Goal: Information Seeking & Learning: Learn about a topic

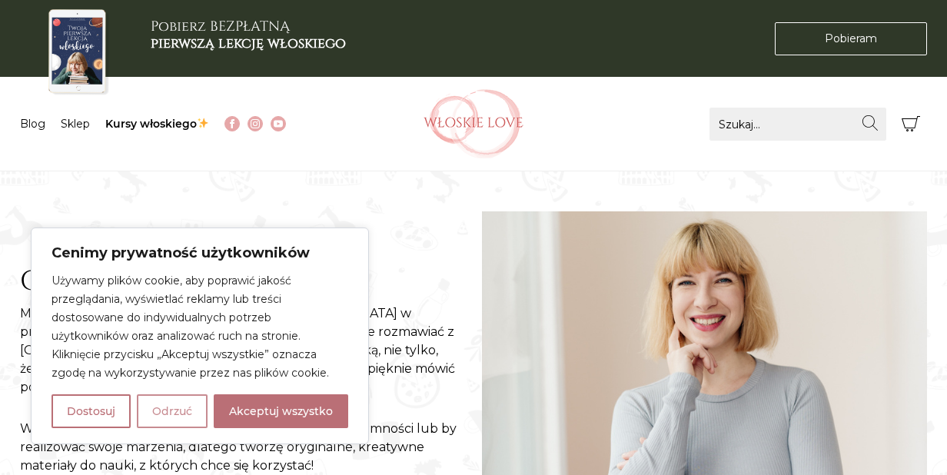
click at [175, 411] on button "Odrzuć" at bounding box center [172, 411] width 71 height 34
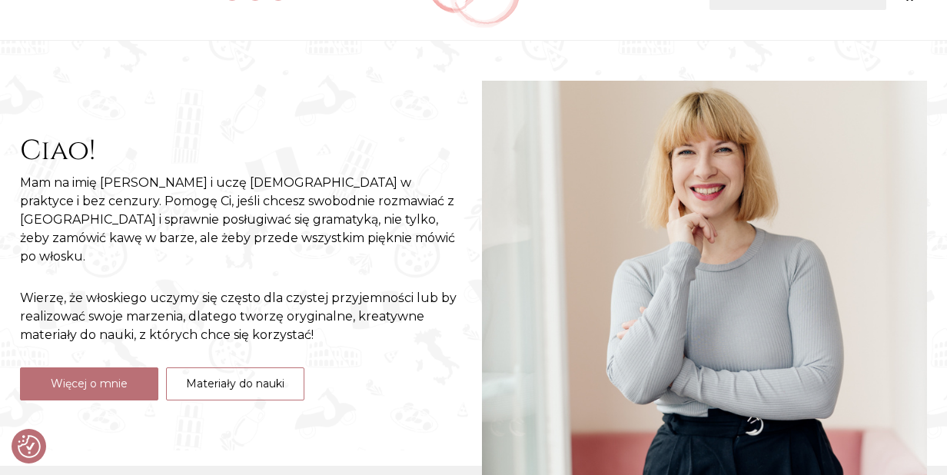
scroll to position [154, 0]
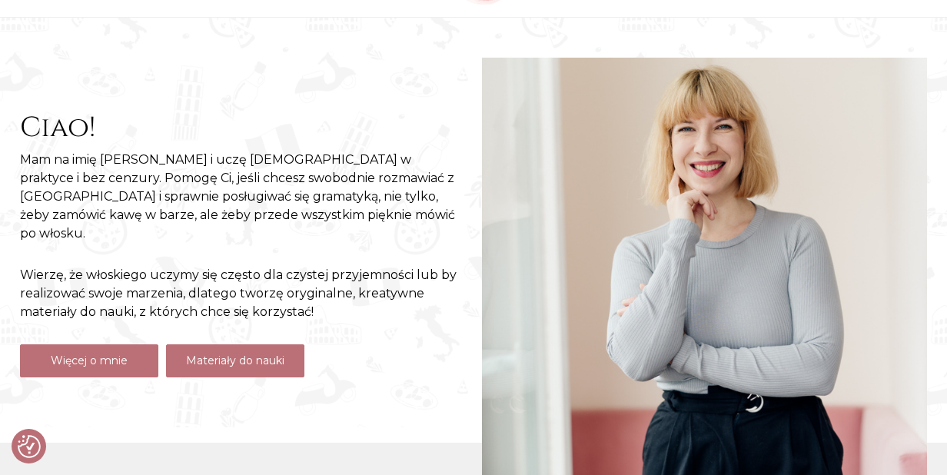
click at [245, 351] on link "Materiały do nauki" at bounding box center [235, 360] width 138 height 33
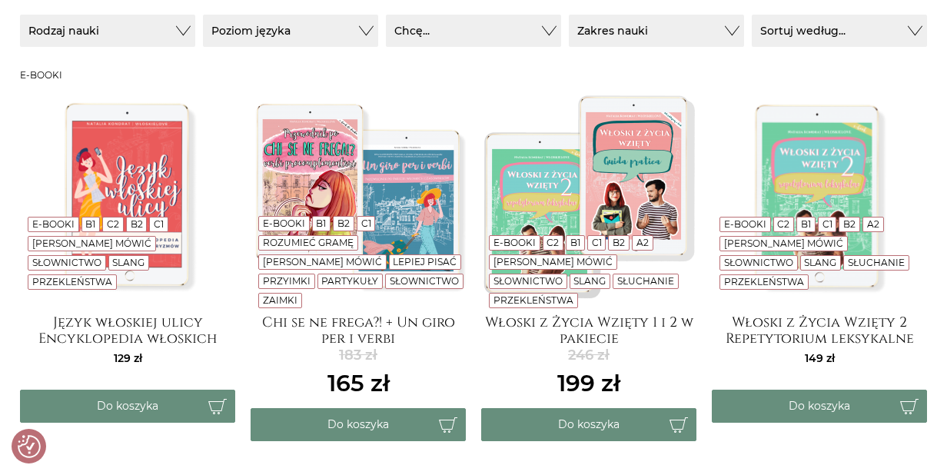
scroll to position [307, 0]
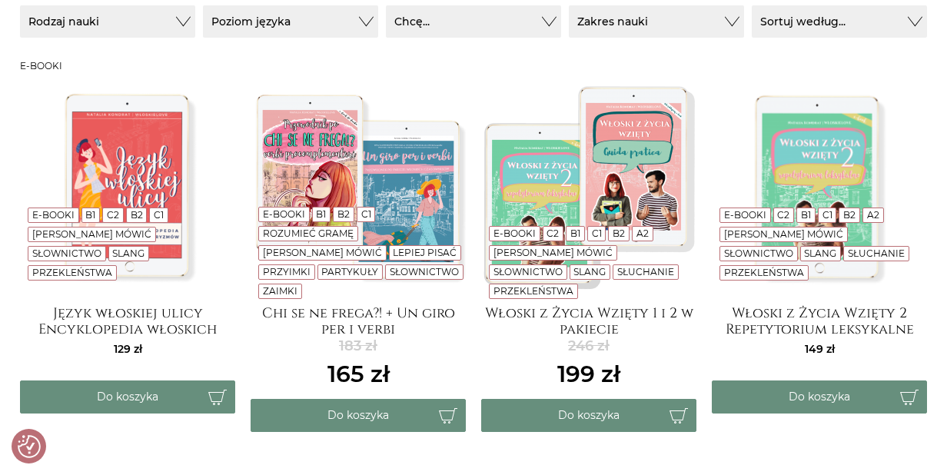
click at [302, 285] on p "Zaimki" at bounding box center [280, 291] width 44 height 15
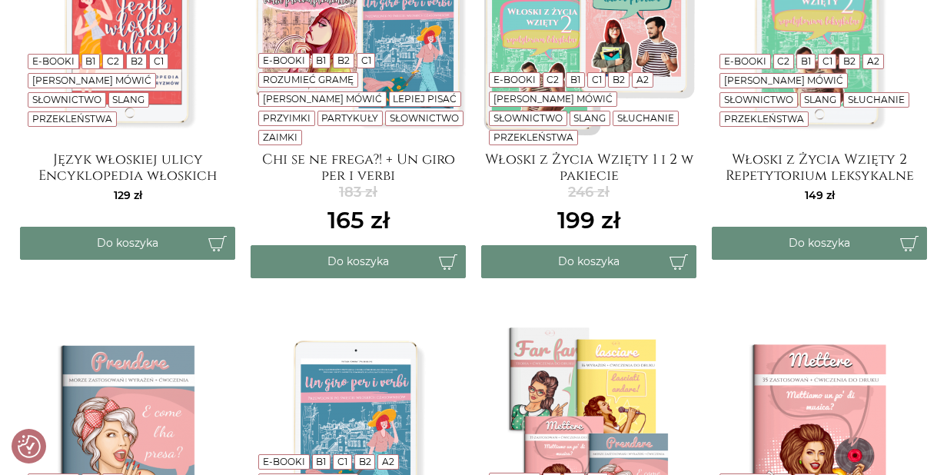
scroll to position [384, 0]
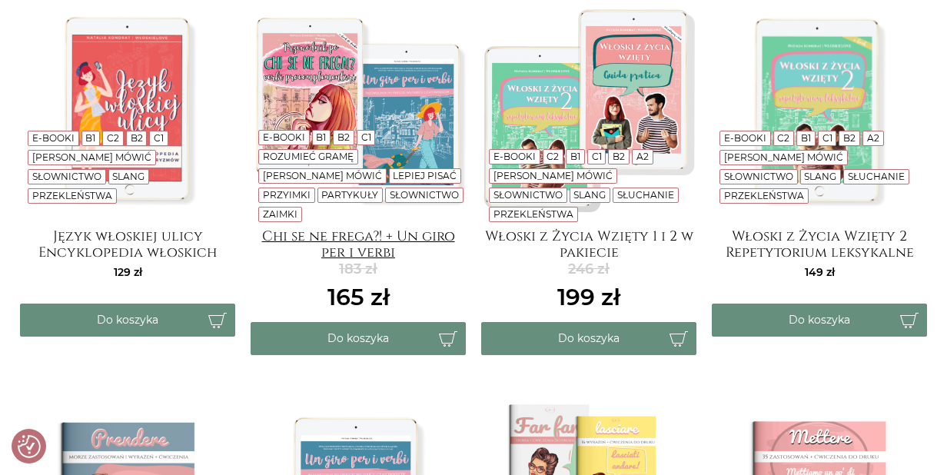
click at [420, 244] on h4 "Chi se ne frega?! + Un giro per i verbi" at bounding box center [358, 243] width 215 height 31
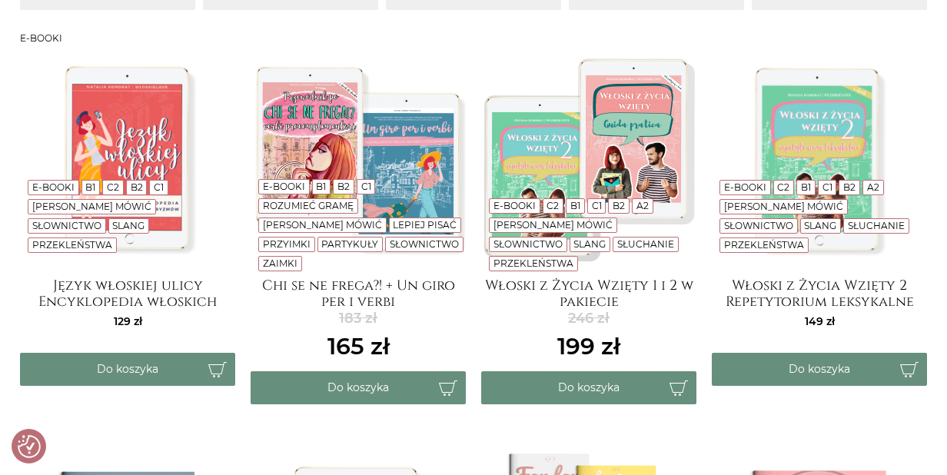
scroll to position [307, 0]
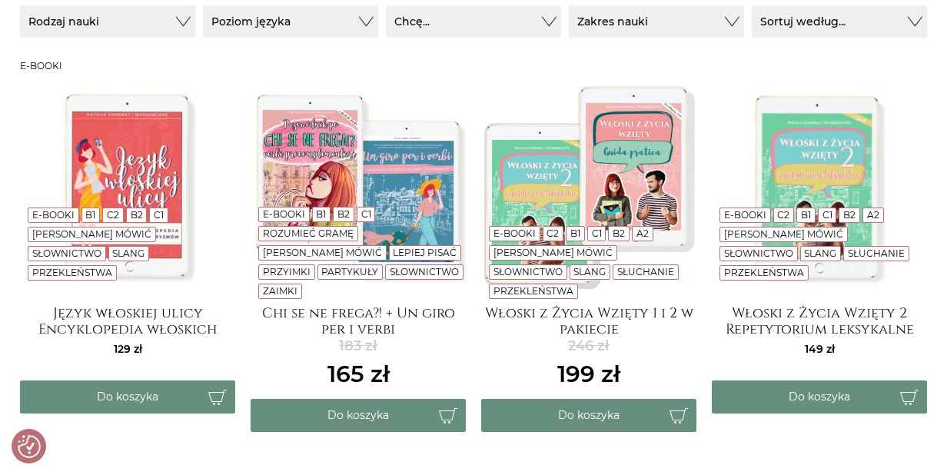
click at [652, 208] on img at bounding box center [588, 185] width 215 height 215
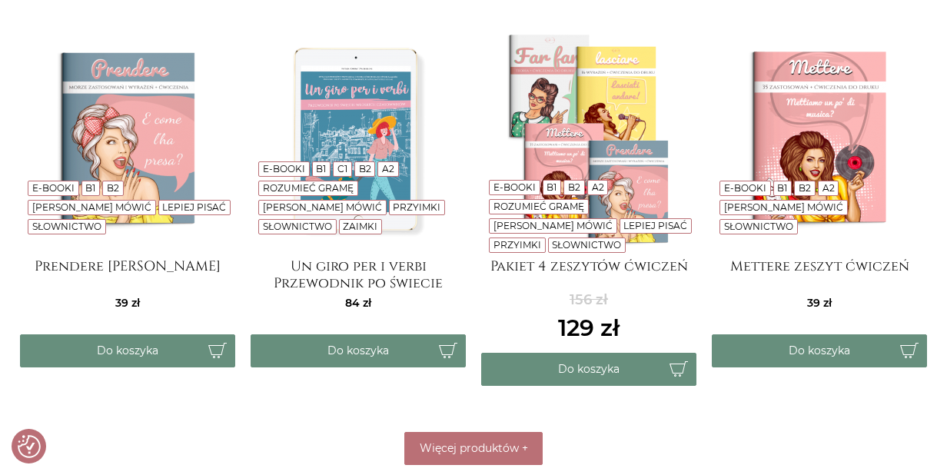
scroll to position [768, 0]
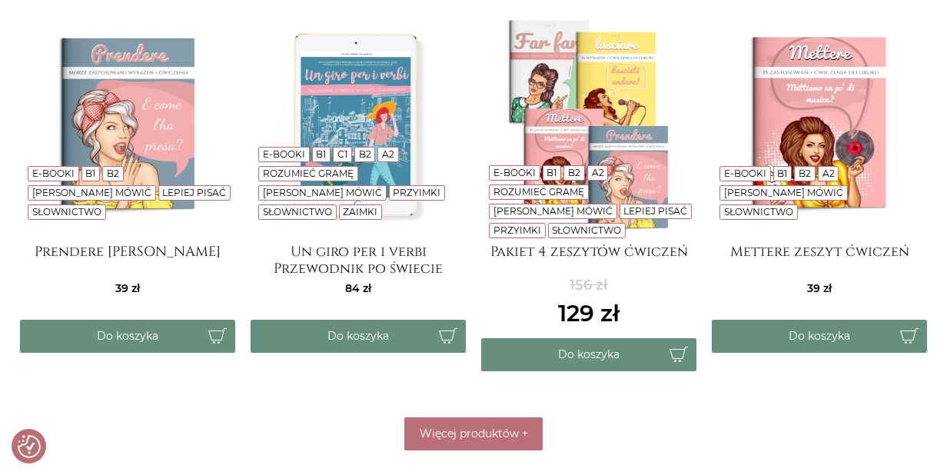
click at [833, 168] on img at bounding box center [819, 124] width 215 height 215
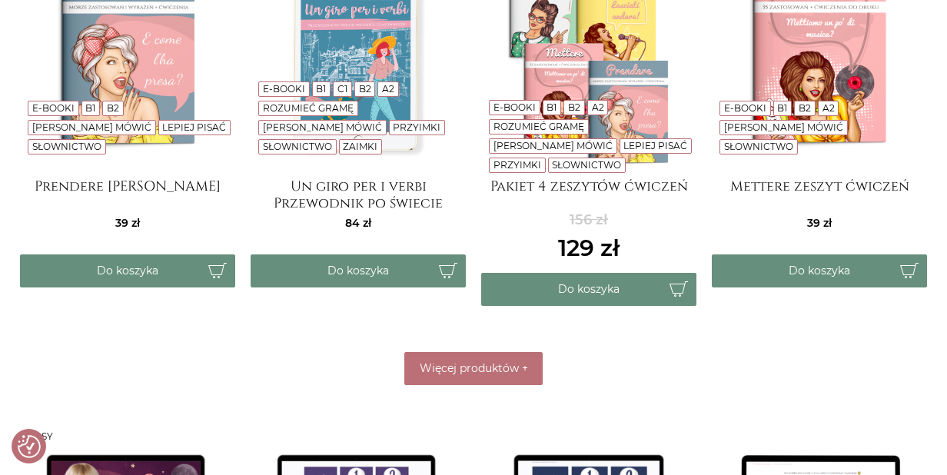
scroll to position [922, 0]
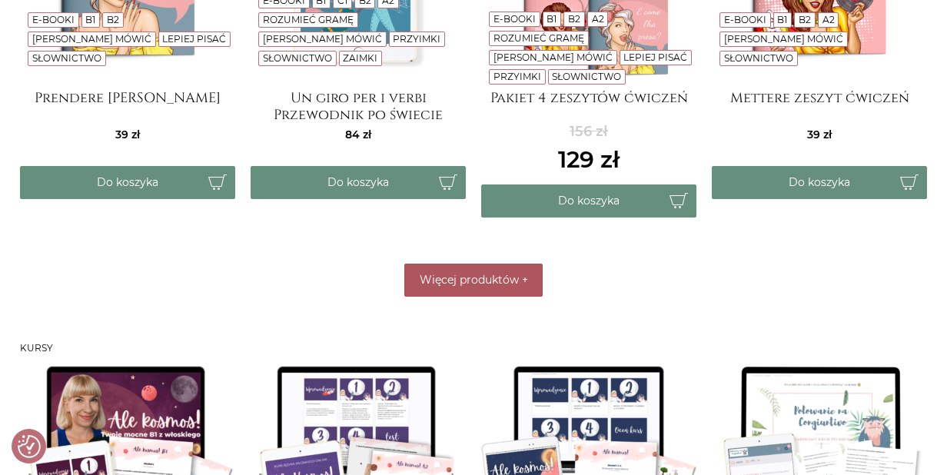
click at [488, 279] on span "Więcej produktów" at bounding box center [469, 280] width 99 height 14
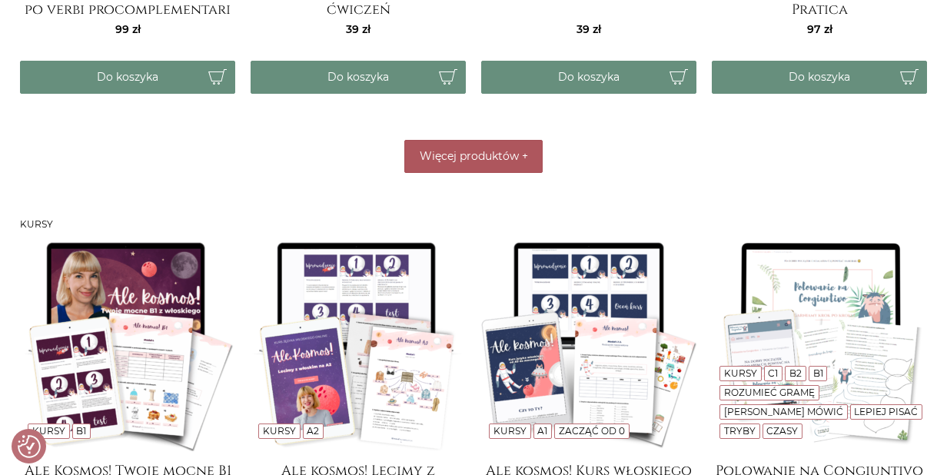
scroll to position [1460, 0]
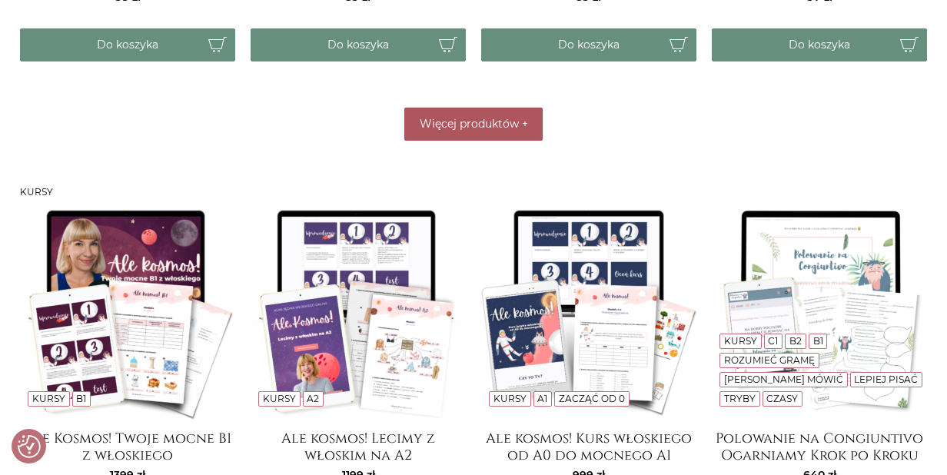
click at [497, 127] on span "Więcej produktów" at bounding box center [469, 124] width 99 height 14
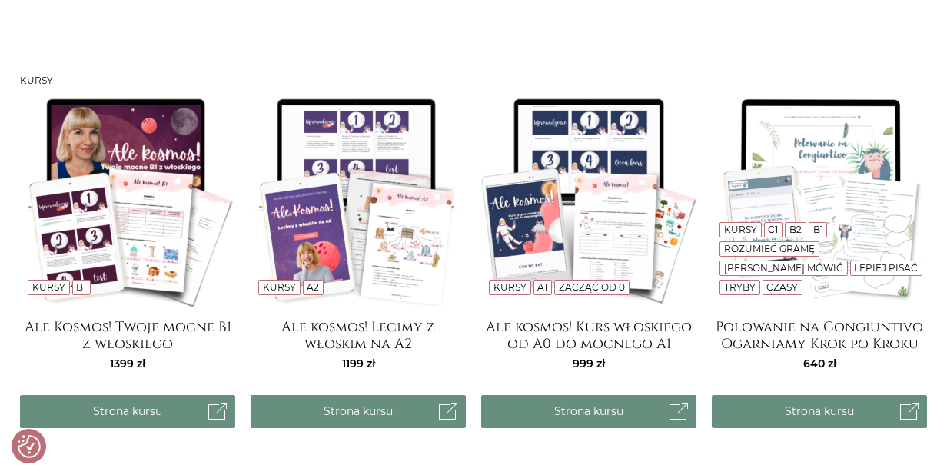
scroll to position [1537, 0]
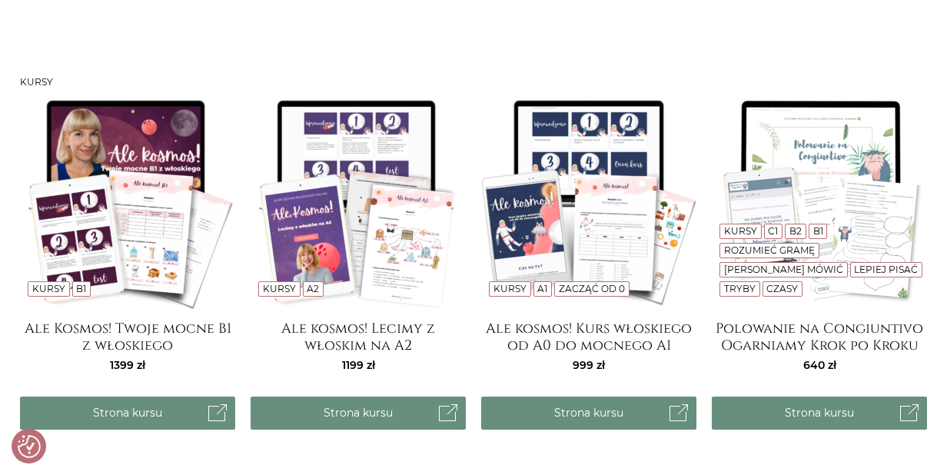
click at [420, 233] on img at bounding box center [358, 201] width 215 height 215
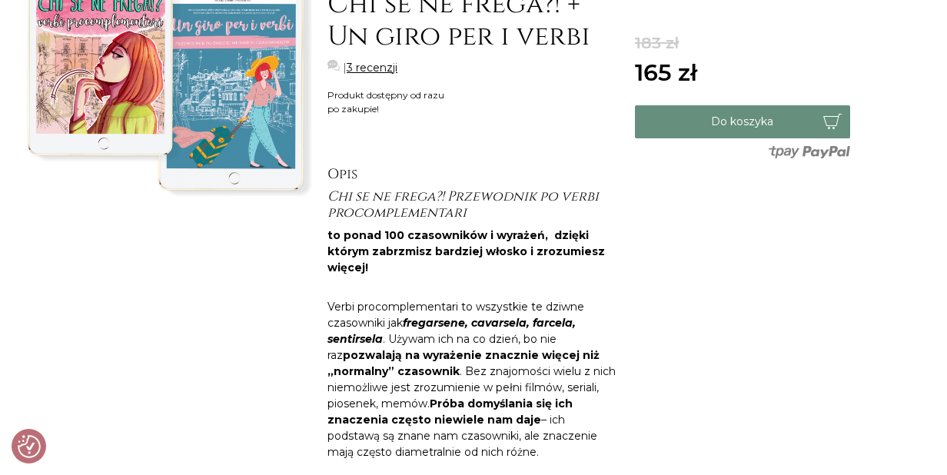
scroll to position [154, 0]
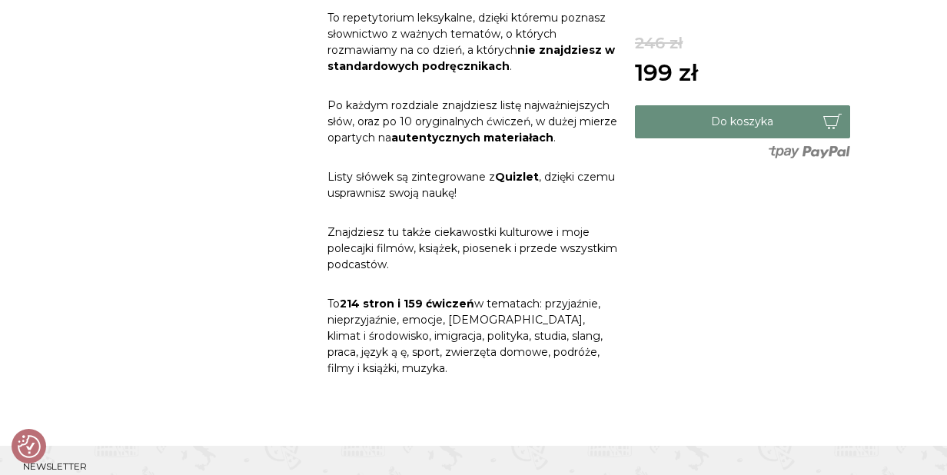
scroll to position [999, 0]
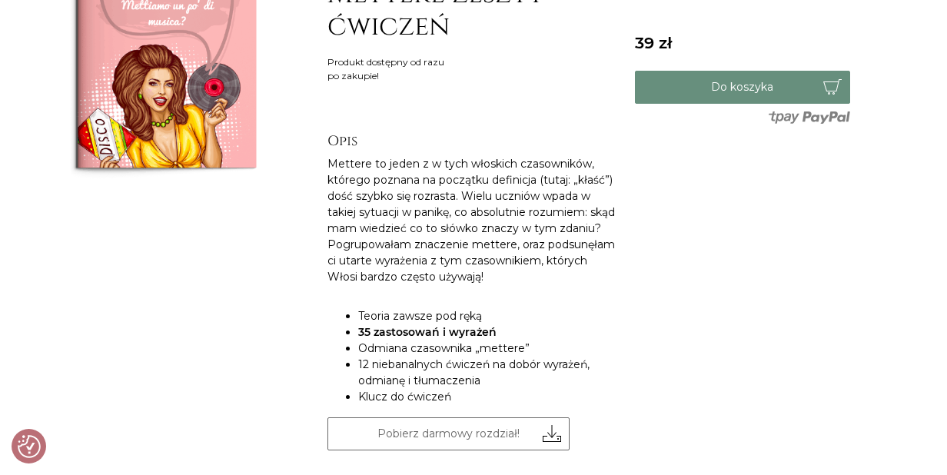
scroll to position [461, 0]
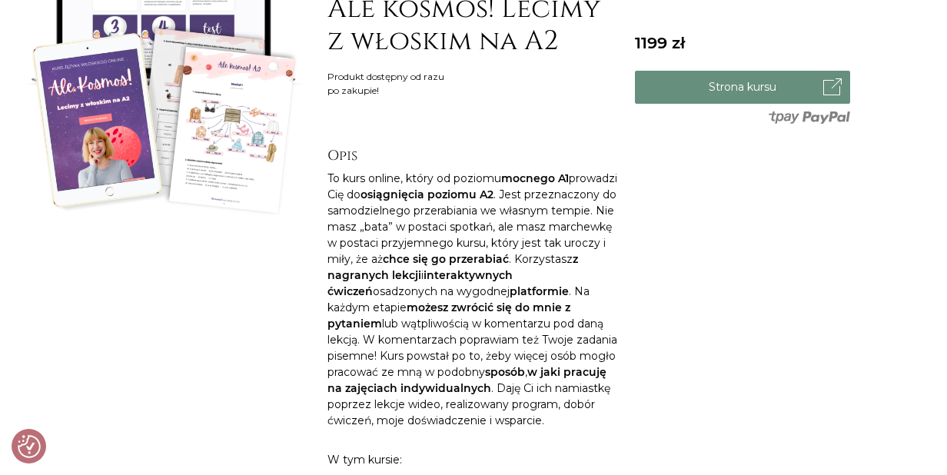
scroll to position [154, 0]
